Goal: Task Accomplishment & Management: Complete application form

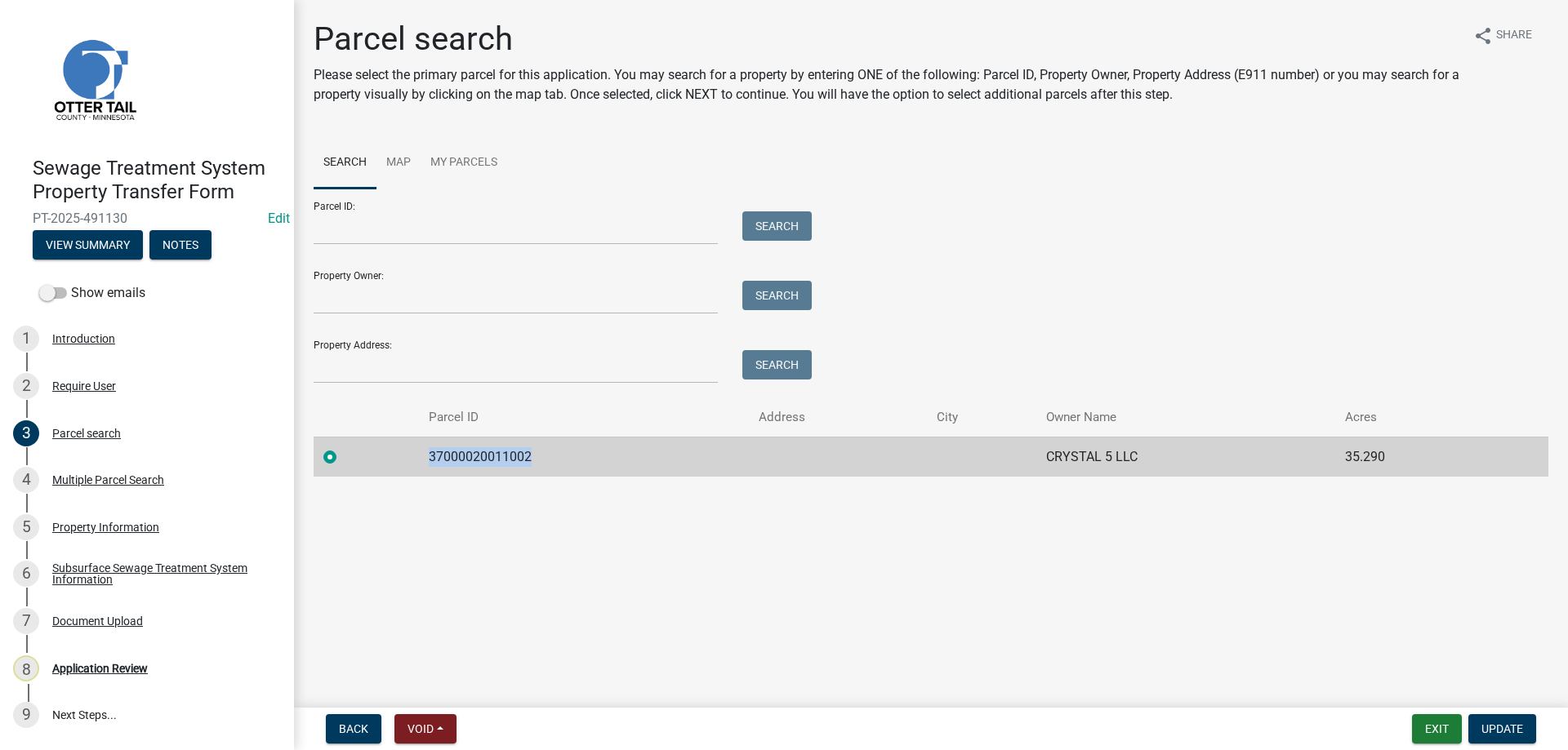
drag, startPoint x: 531, startPoint y: 455, endPoint x: 431, endPoint y: 458, distance: 100.0
click at [431, 458] on td "37000020011002" at bounding box center [584, 456] width 330 height 40
copy td "37000020011002"
click at [91, 479] on div "Multiple Parcel Search" at bounding box center [108, 480] width 112 height 11
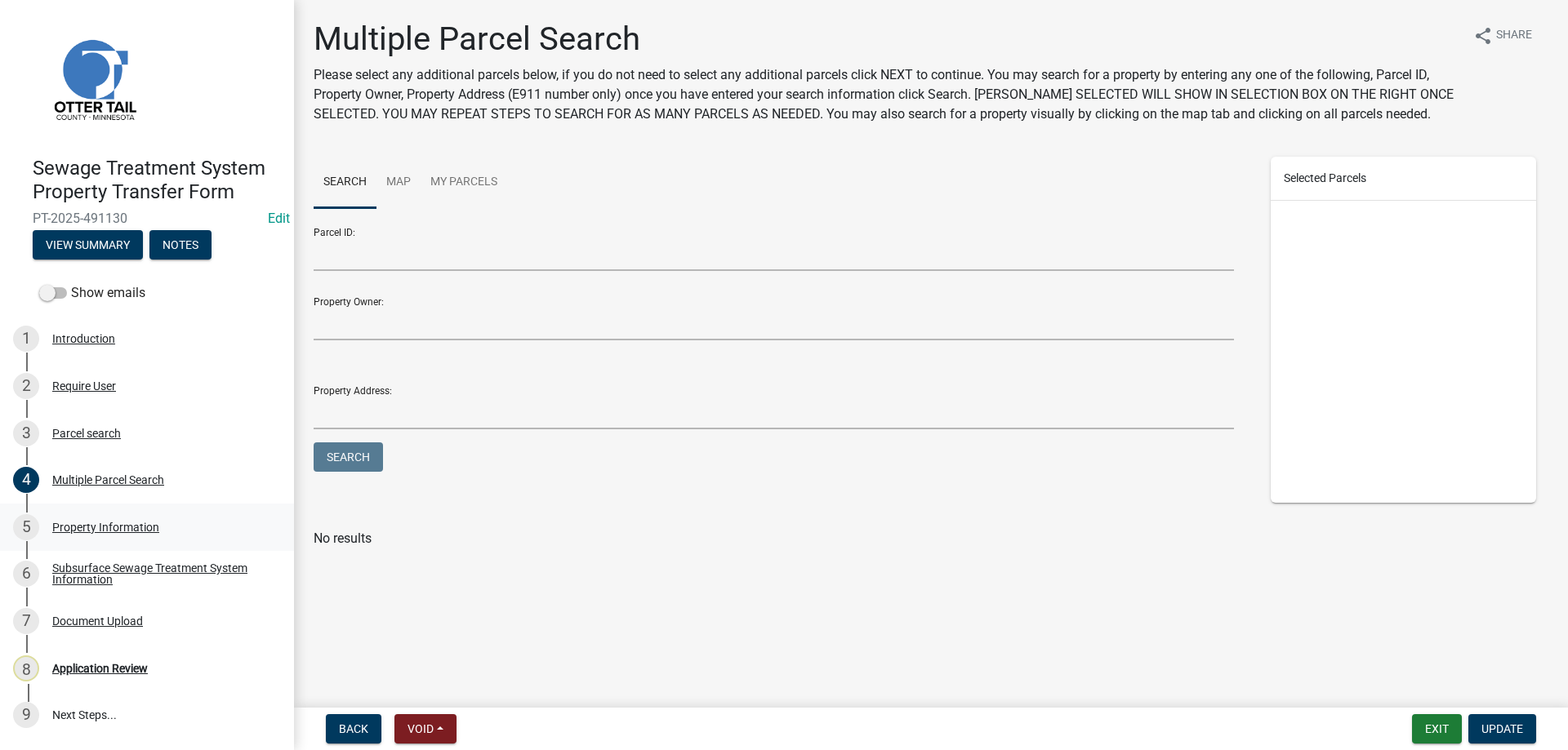
click at [82, 531] on div "Property Information" at bounding box center [106, 527] width 107 height 11
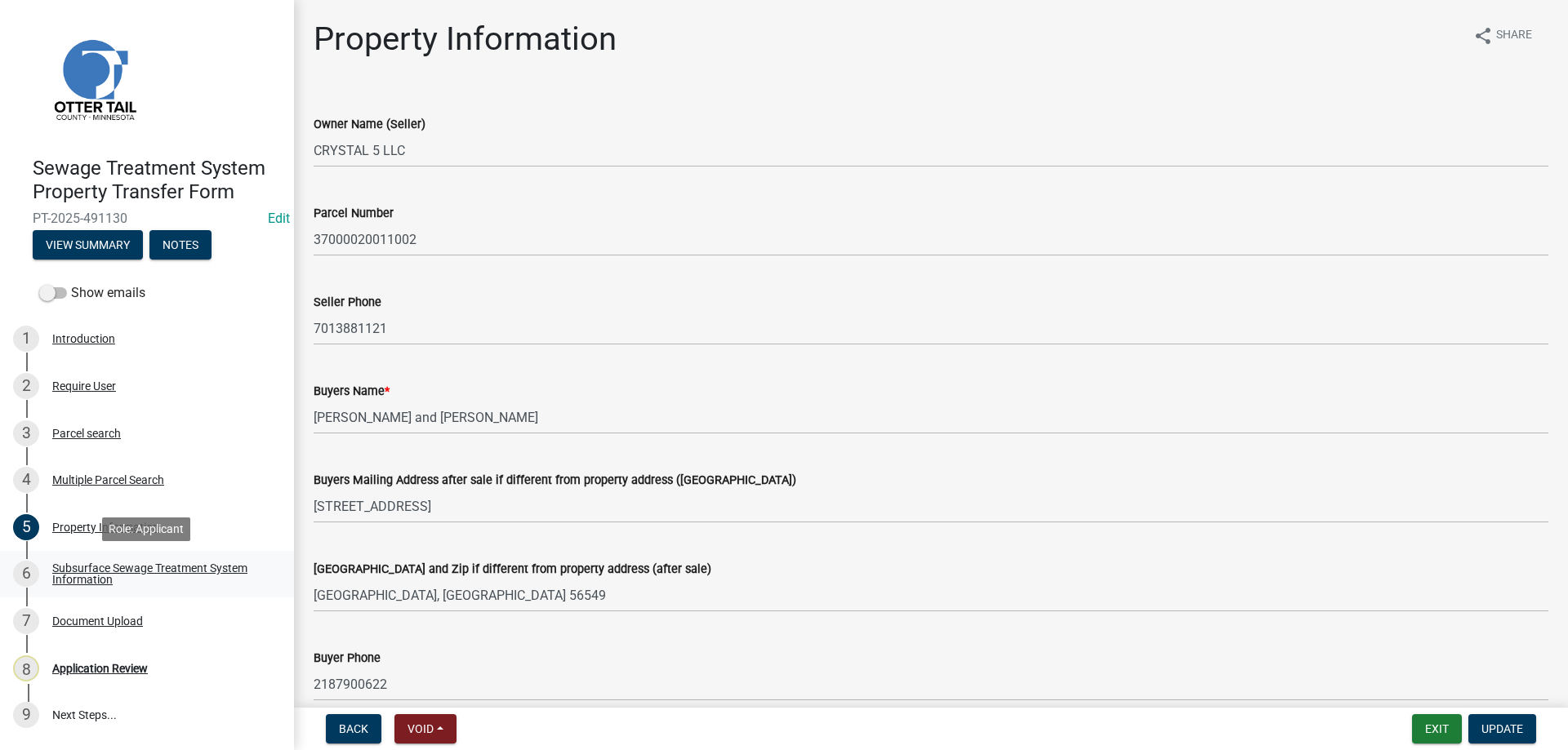
click at [79, 577] on div "Subsurface Sewage Treatment System Information" at bounding box center [160, 574] width 215 height 23
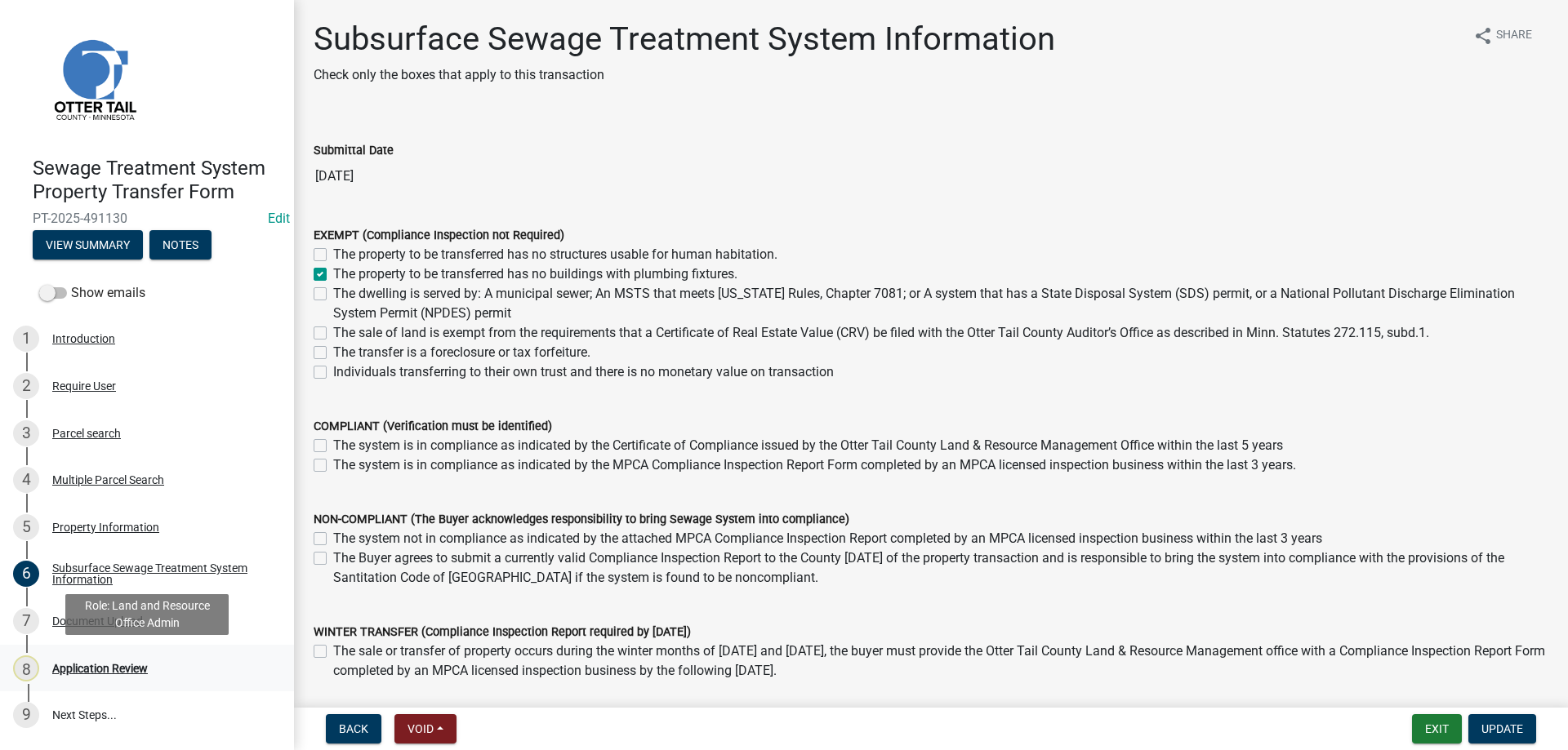
click at [98, 670] on div "Application Review" at bounding box center [101, 669] width 96 height 11
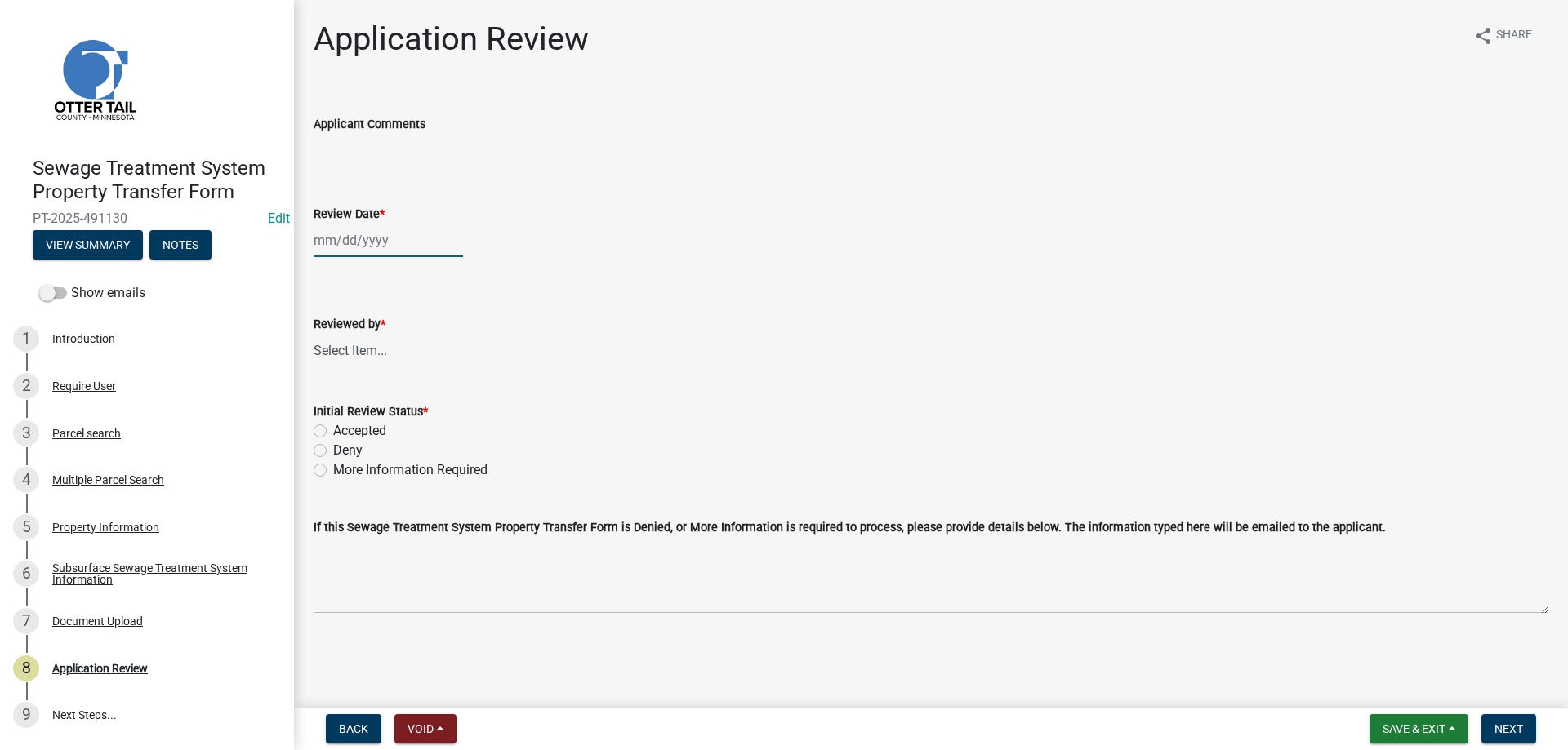
click at [340, 241] on input "Review Date *" at bounding box center [389, 240] width 149 height 33
select select "10"
select select "2025"
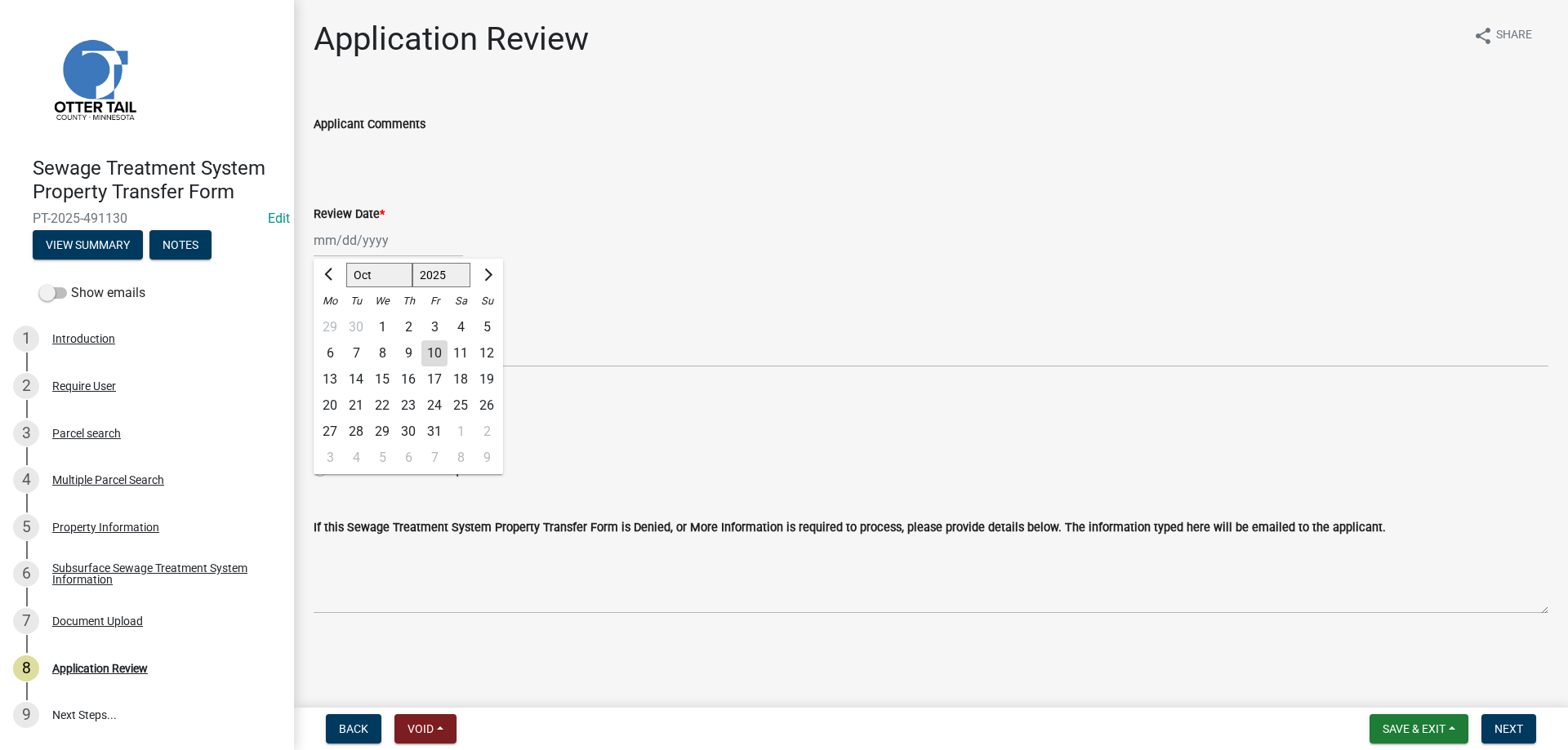
click at [443, 356] on div "10" at bounding box center [434, 353] width 26 height 26
type input "10/10/2025"
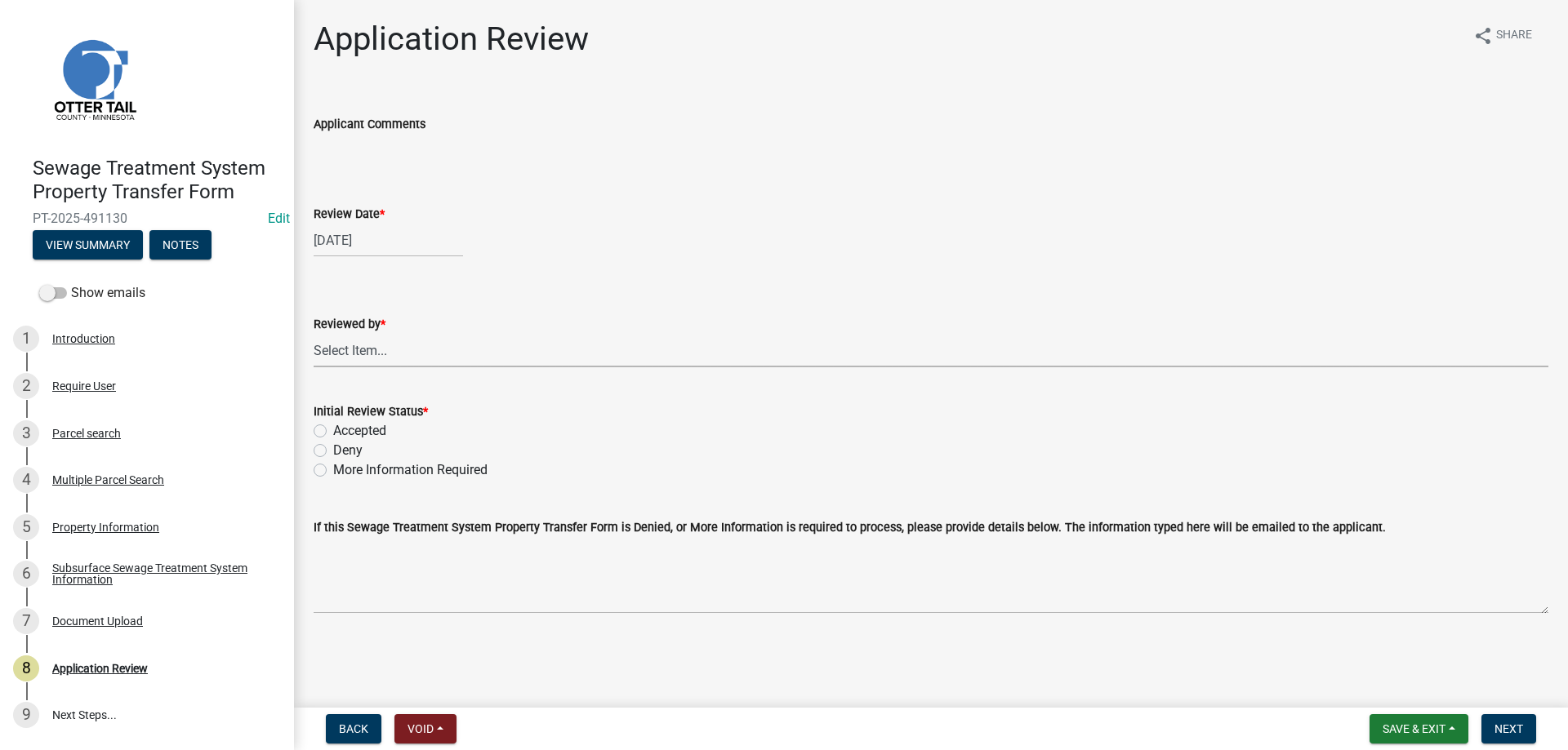
click at [314, 334] on select "Select Item... Alexis Newark Amy Busko Andrea Perales Brittany Tollefson Christ…" at bounding box center [931, 350] width 1235 height 33
click option "Michelle Jevne" at bounding box center [0, 0] width 0 height 0
select select "b4c12476-3918-4c31-b34d-126d47b866fd"
click at [333, 432] on label "Accepted" at bounding box center [359, 430] width 53 height 19
click at [333, 431] on input "Accepted" at bounding box center [338, 426] width 11 height 11
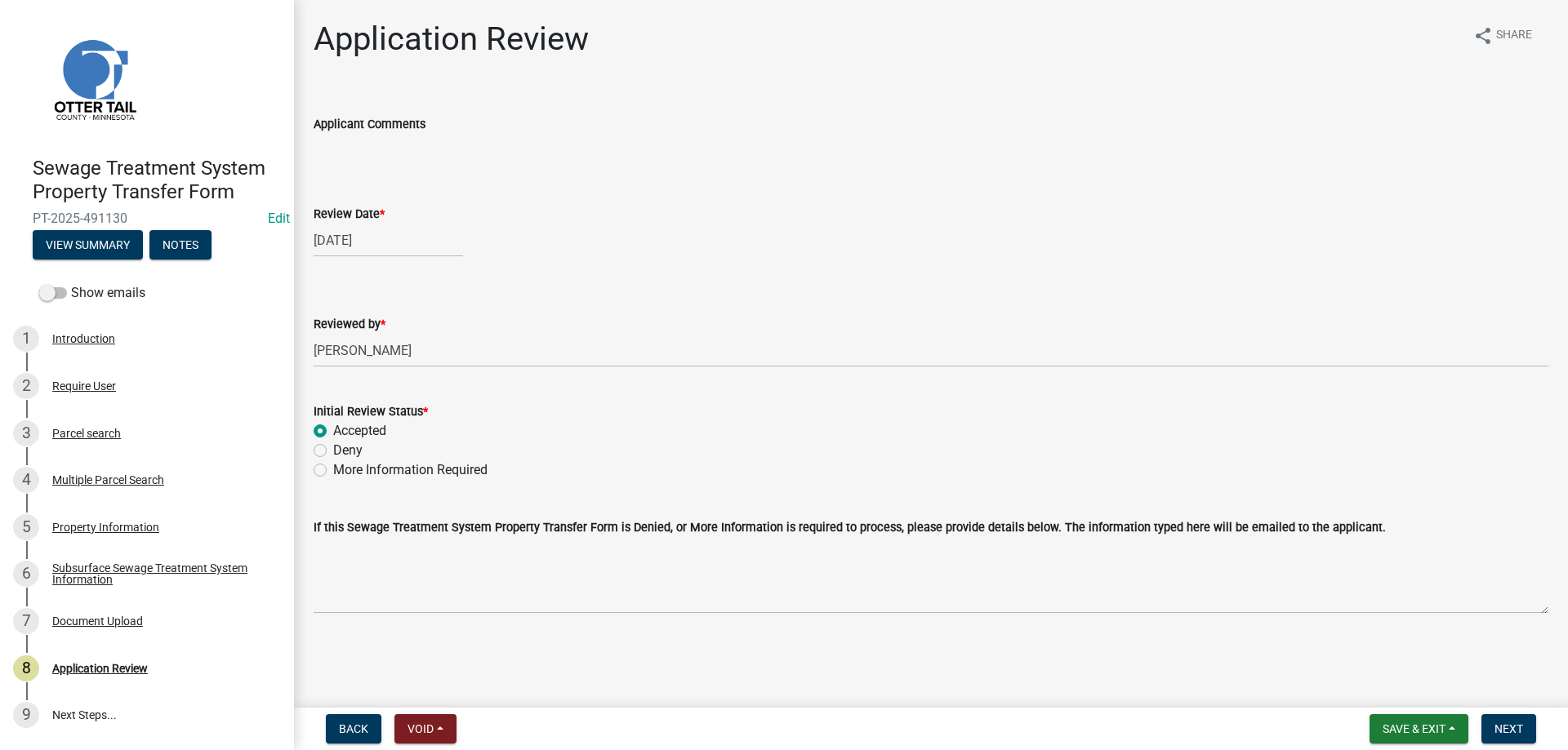
radio input "true"
click at [1498, 726] on span "Next" at bounding box center [1509, 729] width 29 height 13
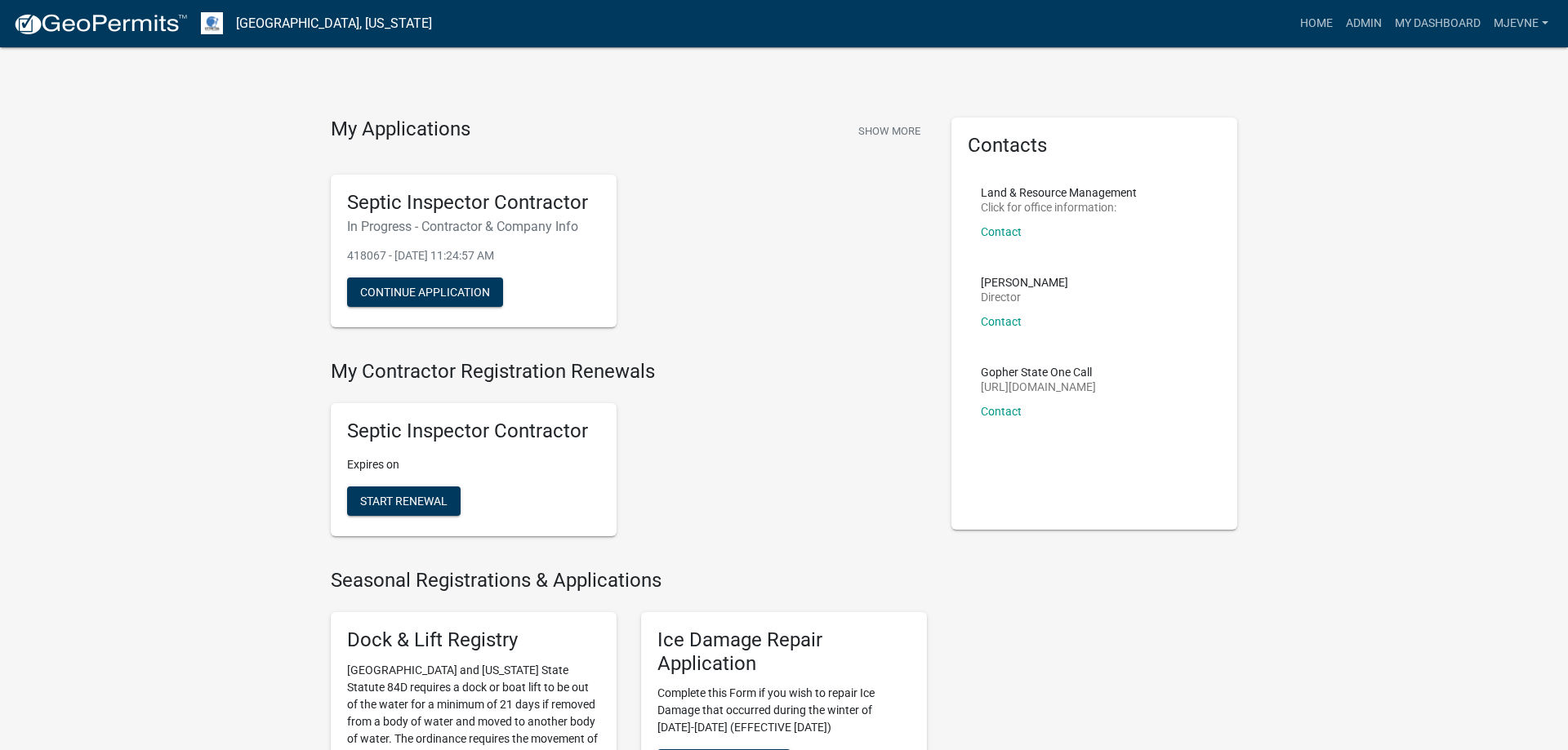
scroll to position [333, 0]
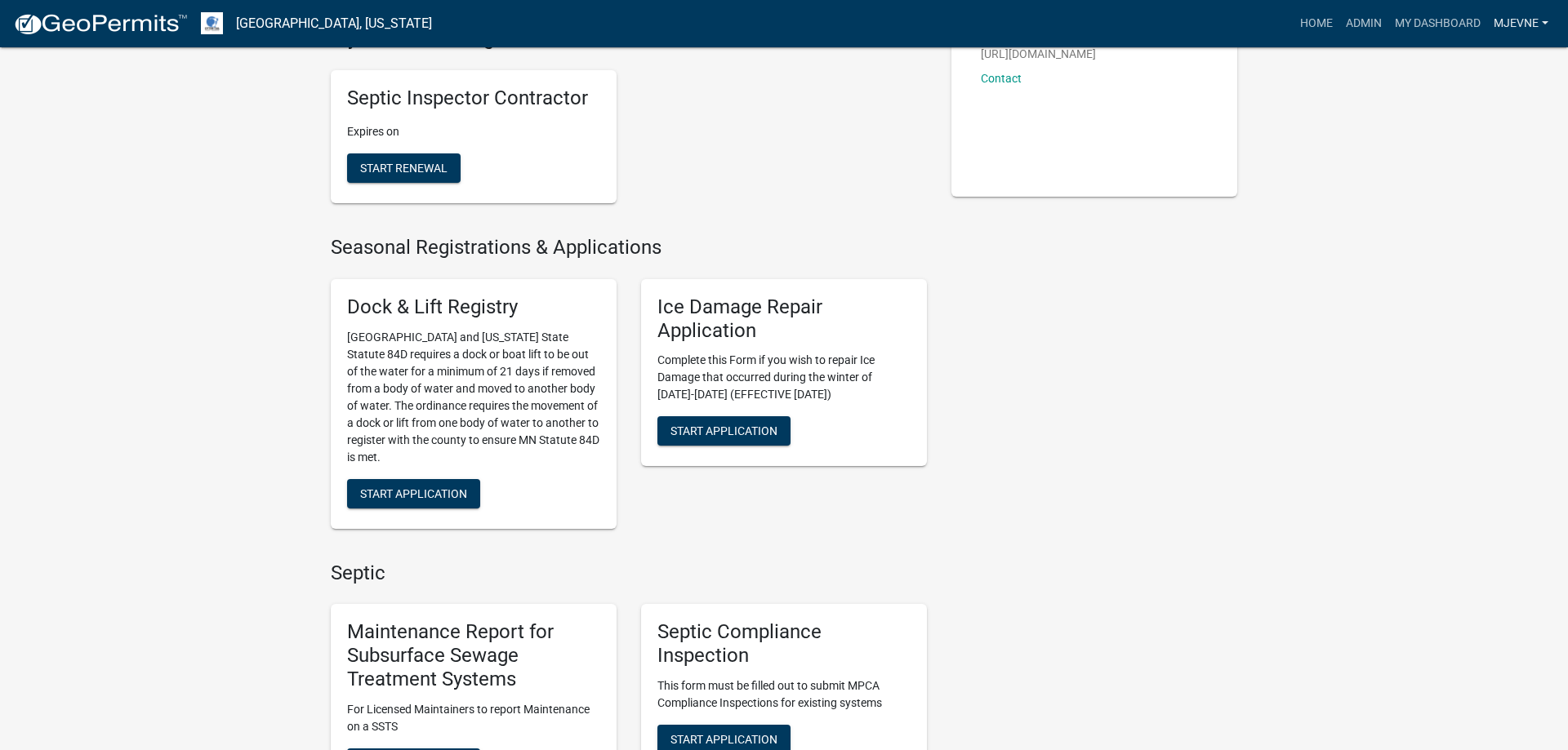
click at [1529, 21] on link "MJevne" at bounding box center [1521, 24] width 68 height 31
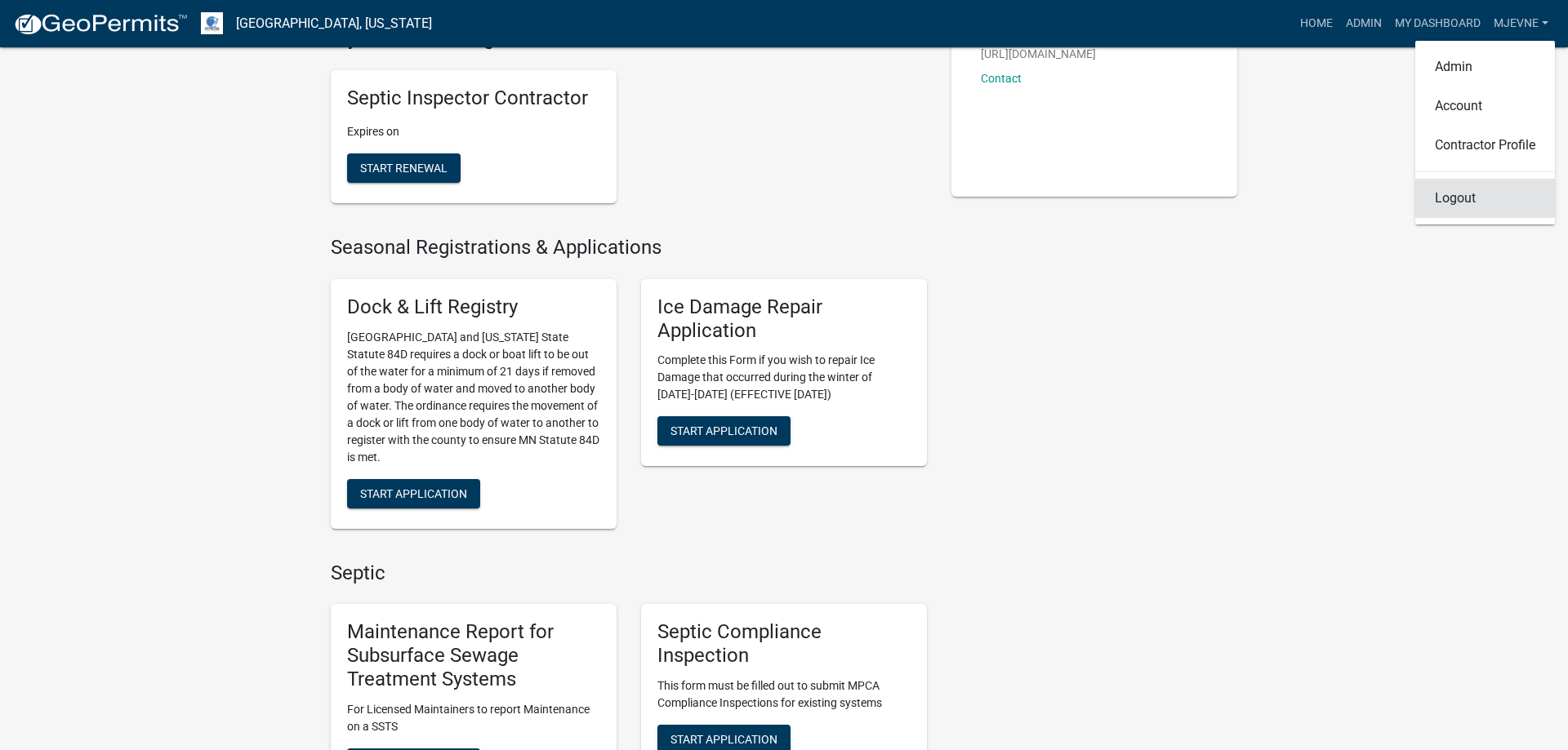
click at [1457, 202] on link "Logout" at bounding box center [1485, 198] width 140 height 39
